Goal: Check status: Check status

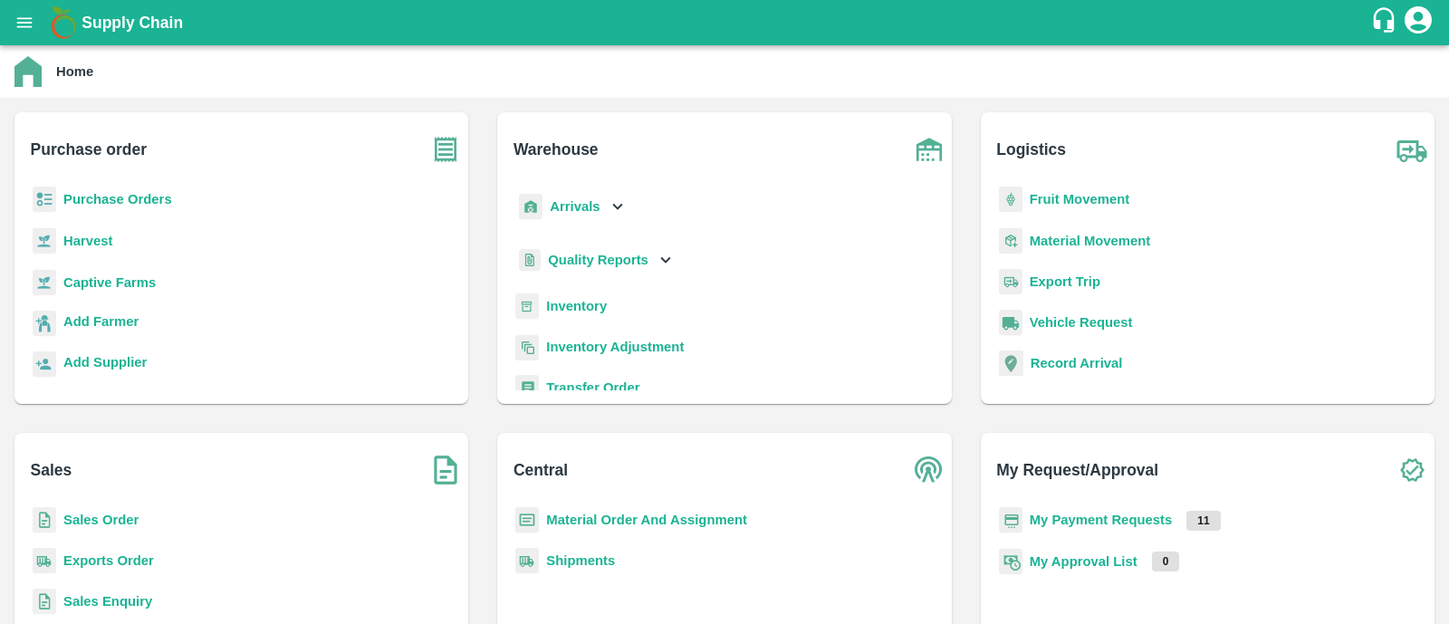
click at [1038, 523] on b "My Payment Requests" at bounding box center [1101, 520] width 143 height 14
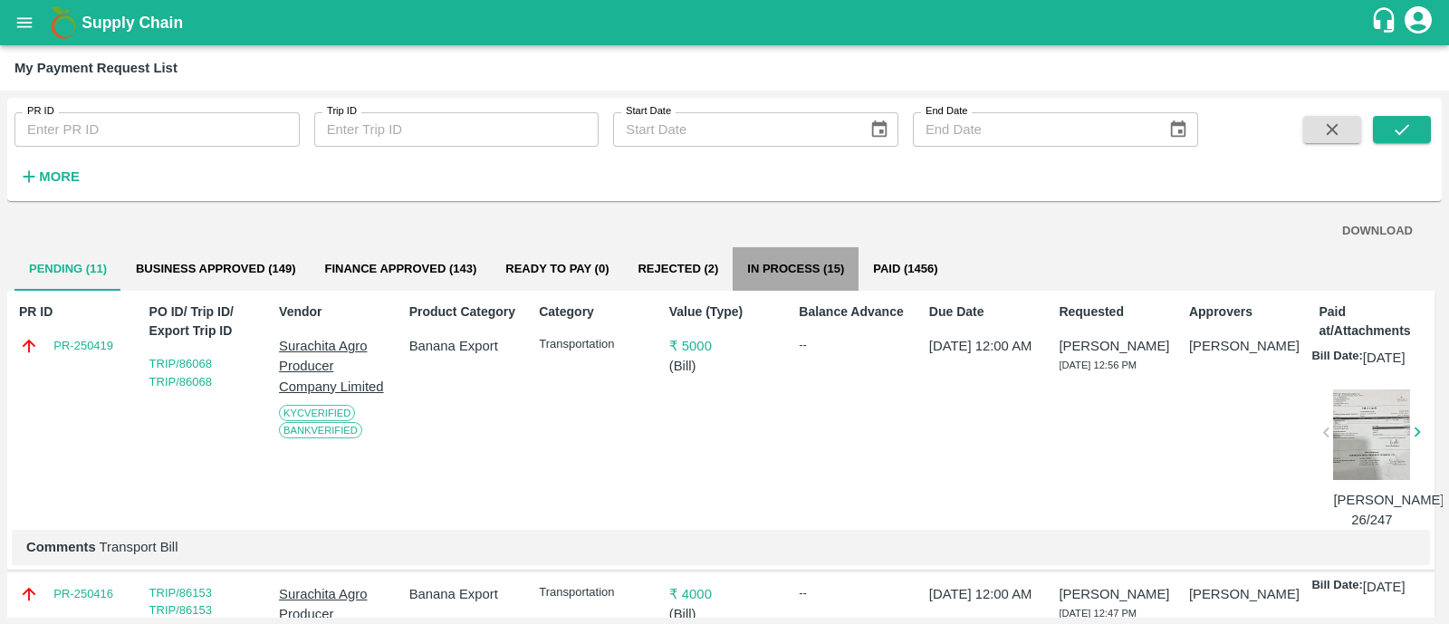
click at [785, 276] on button "In Process (15)" at bounding box center [796, 268] width 126 height 43
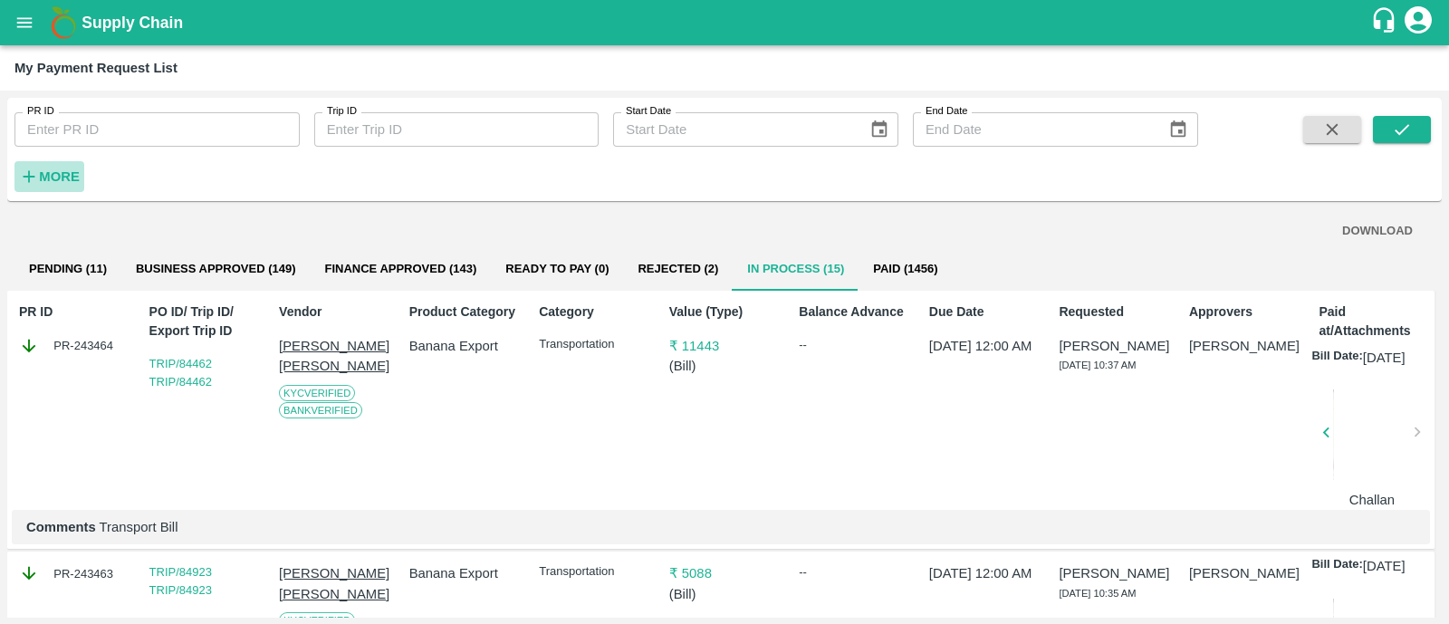
click at [70, 178] on strong "More" at bounding box center [59, 176] width 41 height 14
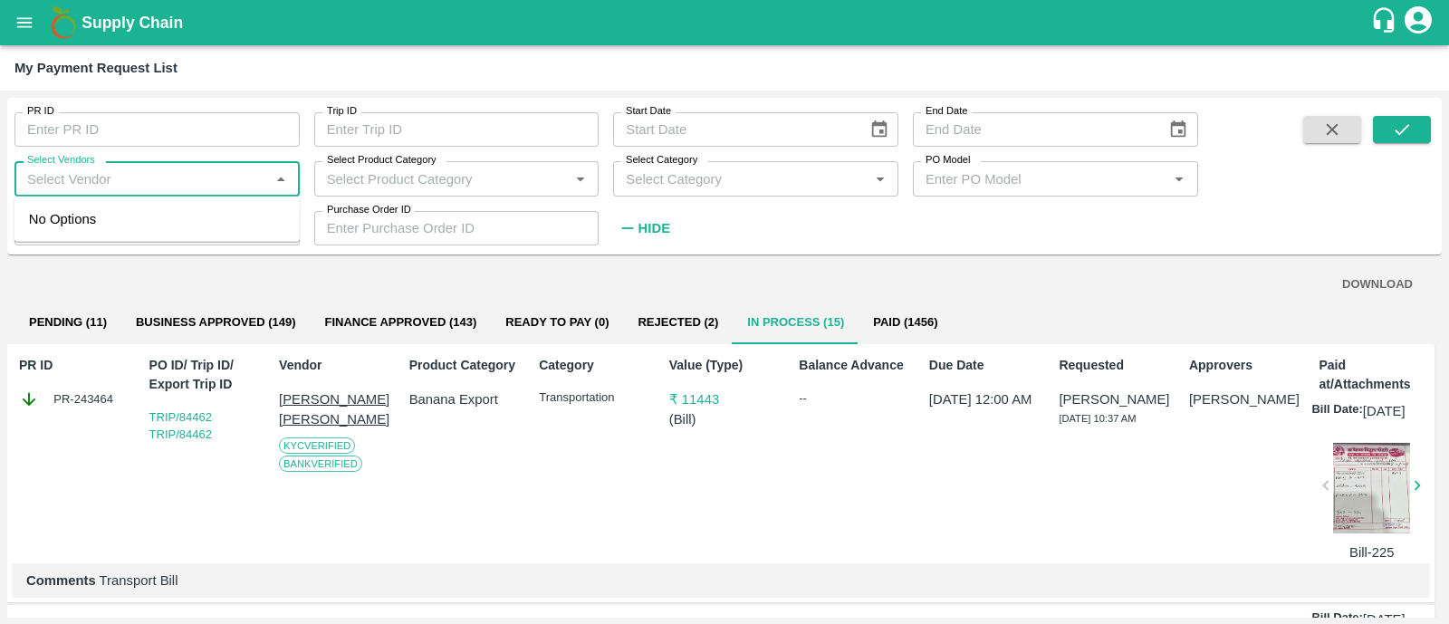
click at [135, 179] on input "Select Vendors" at bounding box center [142, 179] width 245 height 24
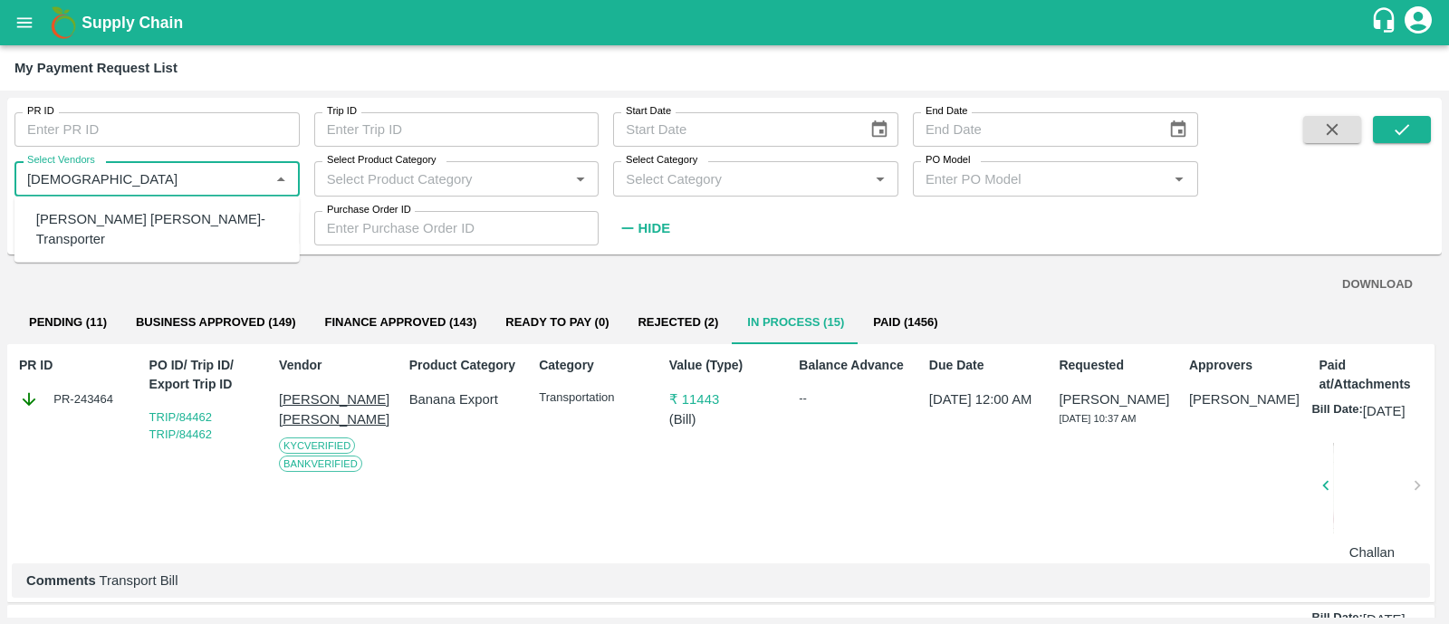
click at [197, 215] on div "[PERSON_NAME] [PERSON_NAME]-Transporter" at bounding box center [160, 229] width 249 height 41
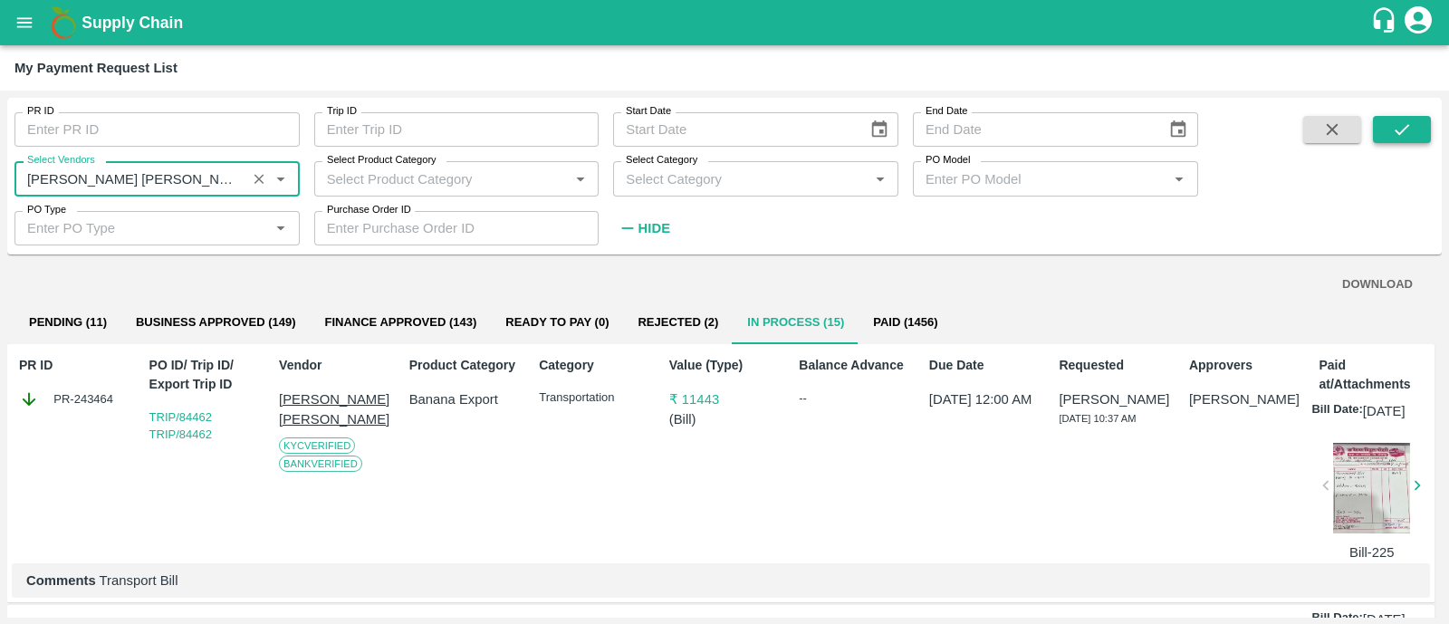
type input "[PERSON_NAME] [PERSON_NAME]-Transporter"
click at [1406, 120] on icon "submit" at bounding box center [1402, 130] width 20 height 20
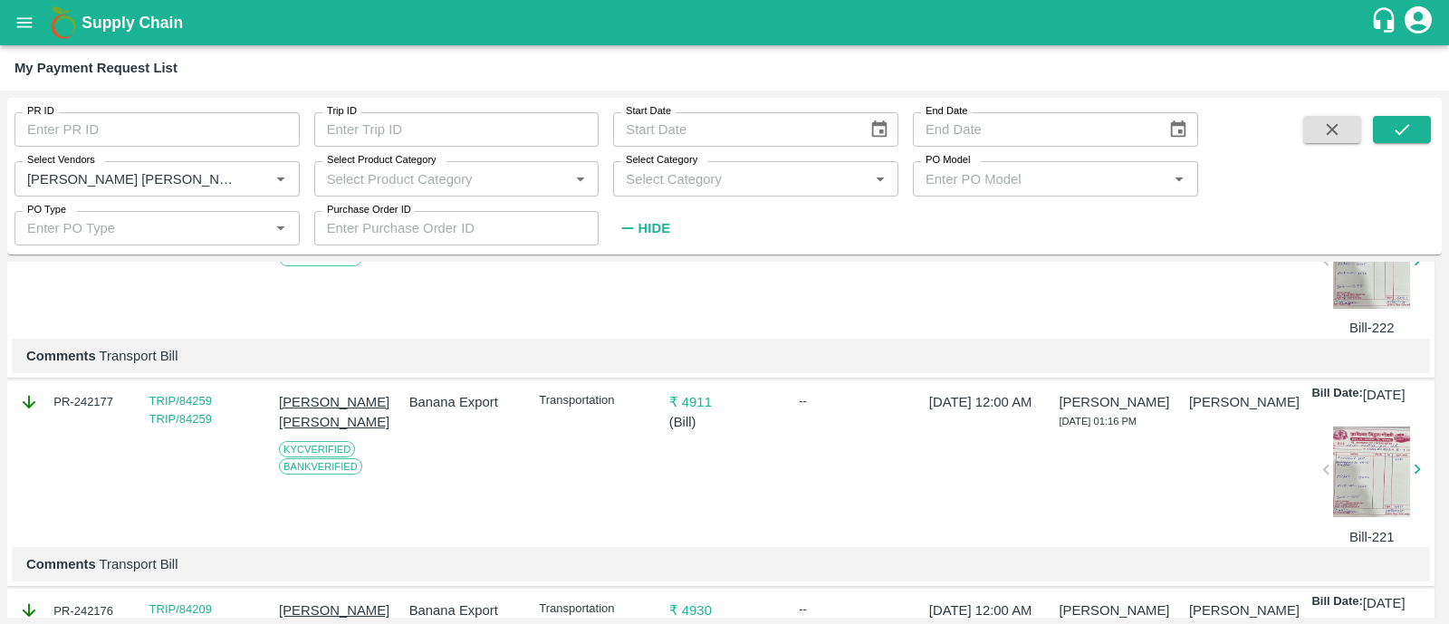
scroll to position [1903, 0]
